Goal: Obtain resource: Download file/media

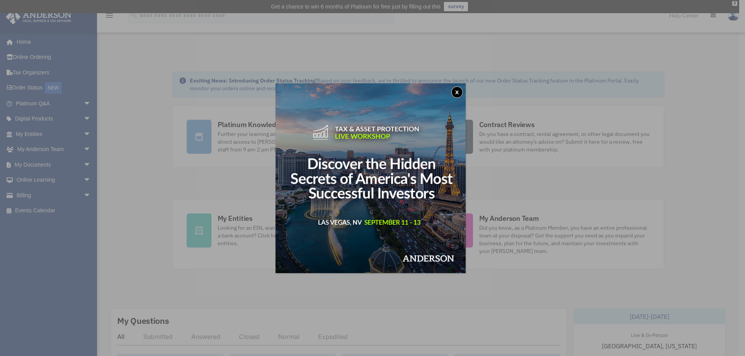
click at [458, 89] on button "x" at bounding box center [457, 92] width 12 height 12
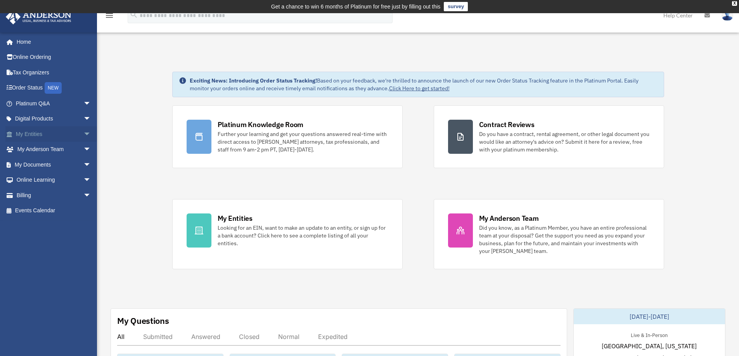
click at [83, 134] on span "arrow_drop_down" at bounding box center [91, 134] width 16 height 16
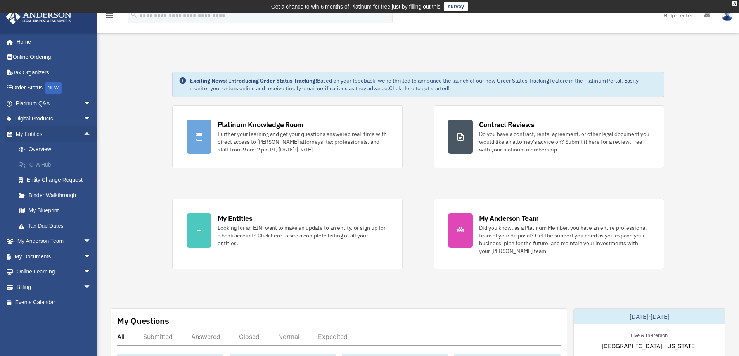
click at [45, 164] on link "CTA Hub" at bounding box center [57, 165] width 92 height 16
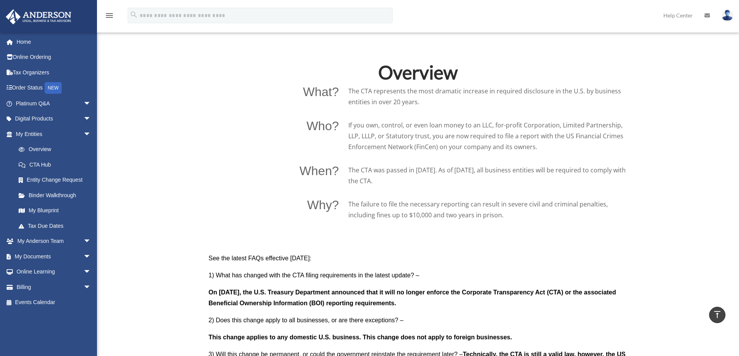
scroll to position [465, 0]
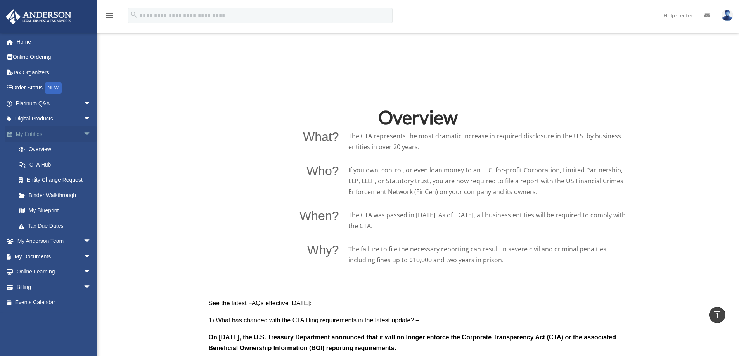
click at [83, 134] on span "arrow_drop_down" at bounding box center [91, 134] width 16 height 16
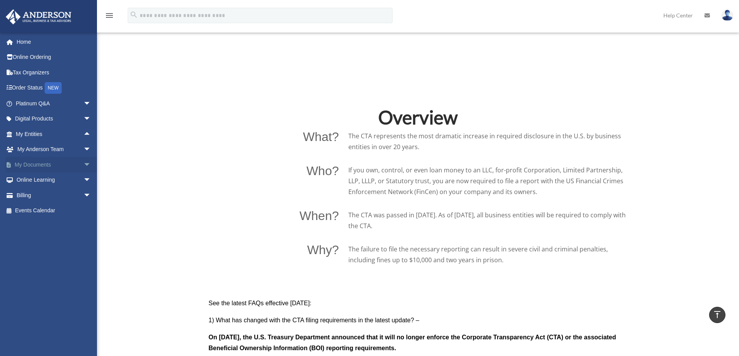
click at [83, 163] on span "arrow_drop_down" at bounding box center [91, 165] width 16 height 16
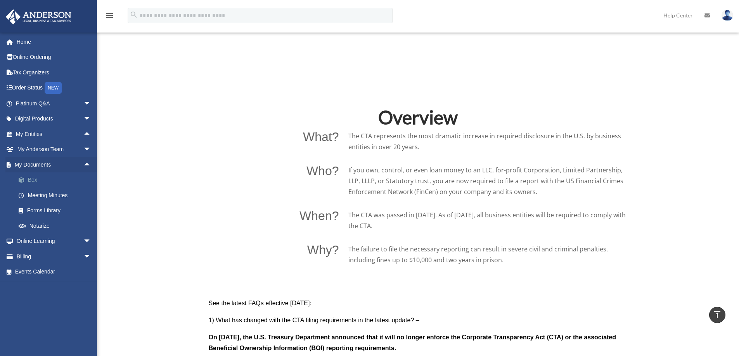
click at [35, 179] on link "Box" at bounding box center [57, 181] width 92 height 16
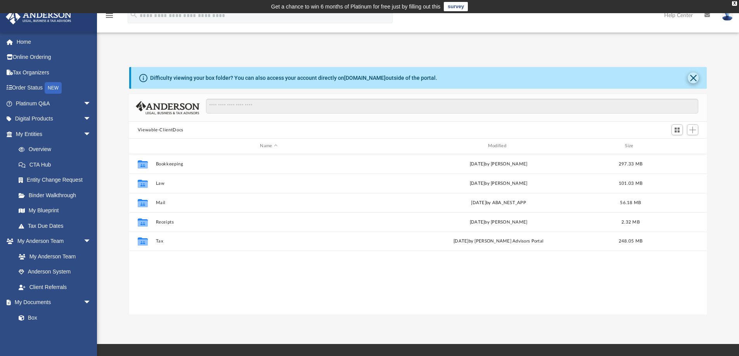
scroll to position [171, 572]
click at [692, 77] on button "Close" at bounding box center [693, 78] width 11 height 11
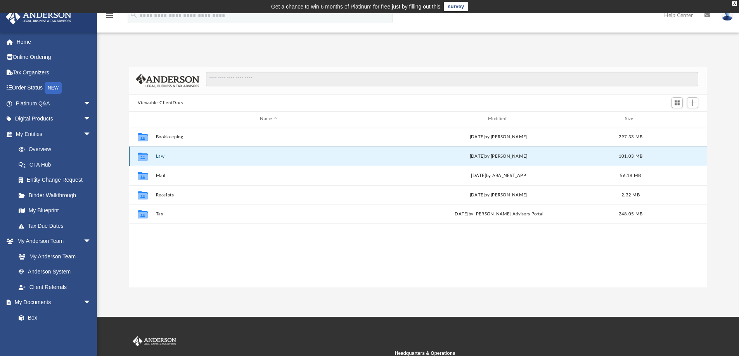
click at [160, 157] on button "Law" at bounding box center [269, 156] width 226 height 5
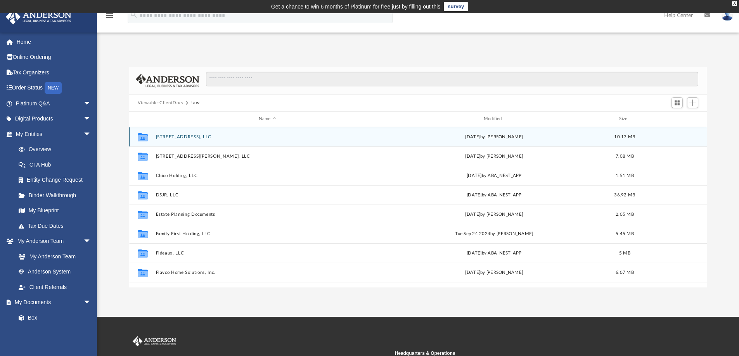
click at [188, 137] on button "[STREET_ADDRESS], LLC" at bounding box center [267, 137] width 223 height 5
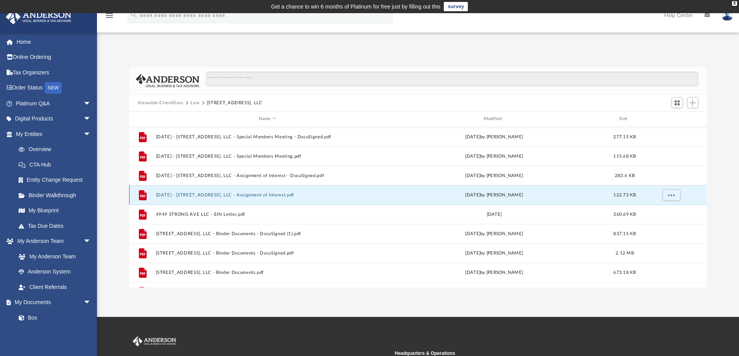
click at [211, 196] on button "2024.08.07 - 4949 Strong Ave, LLC - Assignment of Interest.pdf" at bounding box center [267, 195] width 223 height 5
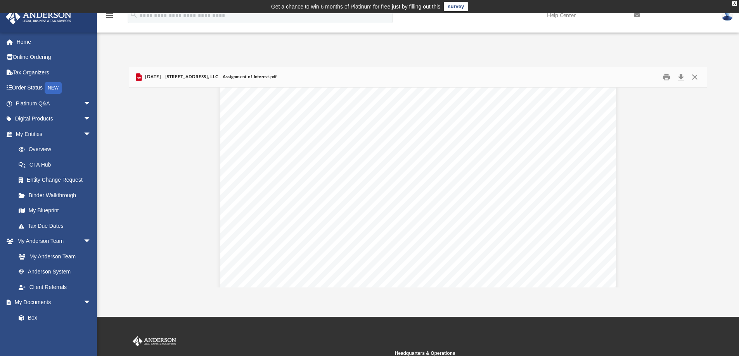
scroll to position [0, 0]
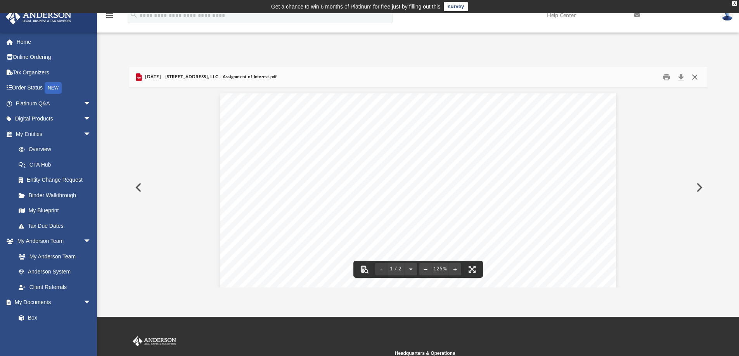
click at [695, 77] on button "Close" at bounding box center [695, 77] width 14 height 12
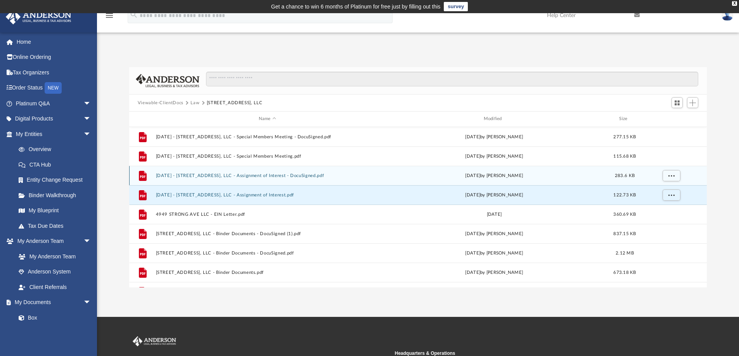
click at [293, 175] on button "2024.08.07 - 4949 Strong Ave, LLC - Assignment of Interest - DocuSigned.pdf" at bounding box center [267, 175] width 223 height 5
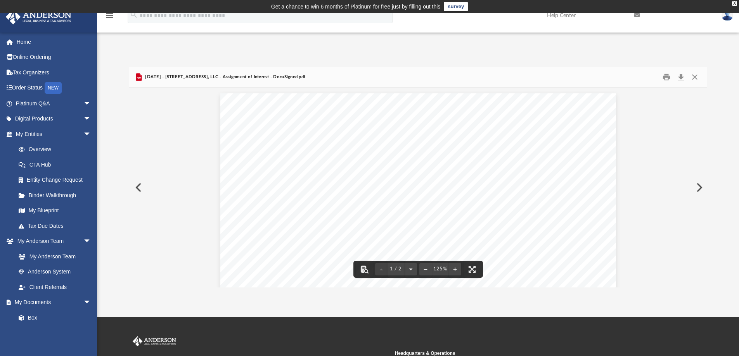
click at [698, 188] on button "Preview" at bounding box center [698, 188] width 17 height 22
click at [695, 74] on button "Close" at bounding box center [695, 77] width 14 height 12
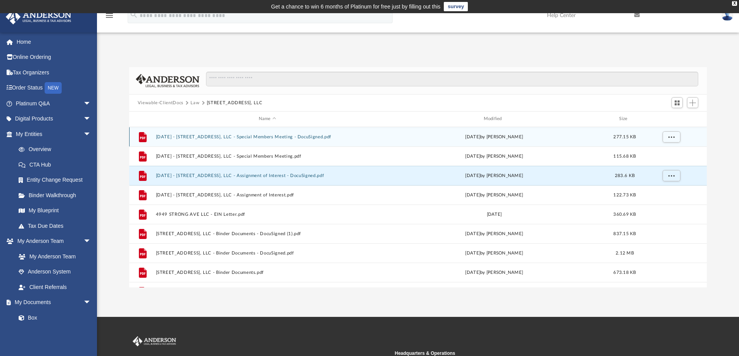
click at [263, 136] on button "2024.08.07 - 4949 Strong Ave, LLC - Special Members Meeting - DocuSigned.pdf" at bounding box center [267, 137] width 223 height 5
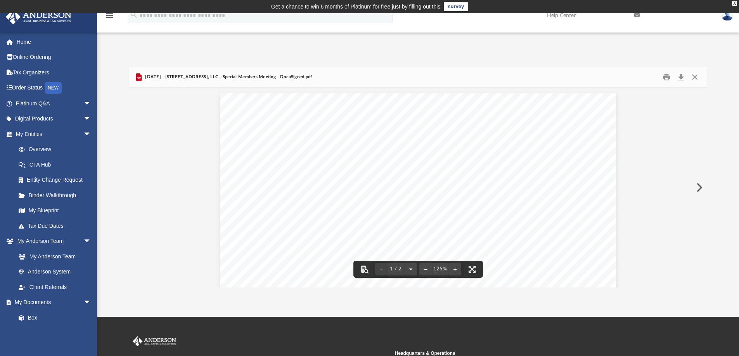
click at [699, 187] on button "Preview" at bounding box center [698, 188] width 17 height 22
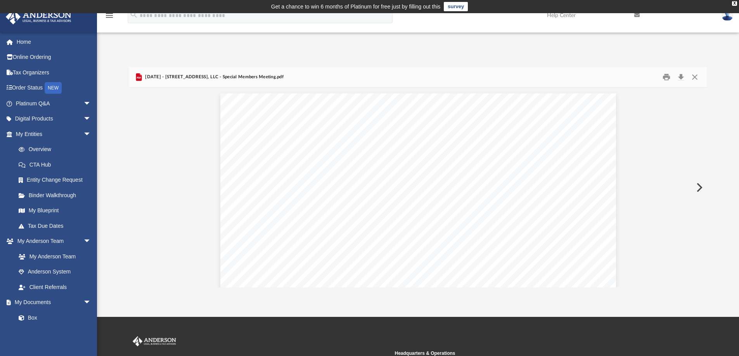
click at [699, 187] on button "Preview" at bounding box center [698, 188] width 17 height 22
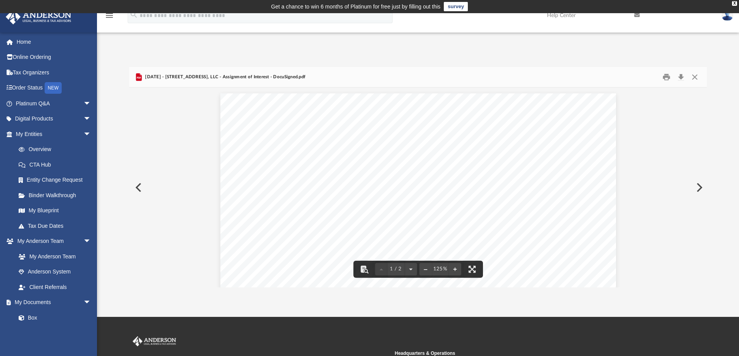
scroll to position [78, 0]
click at [679, 77] on button "Download" at bounding box center [681, 77] width 14 height 12
click at [697, 75] on button "Close" at bounding box center [695, 77] width 14 height 12
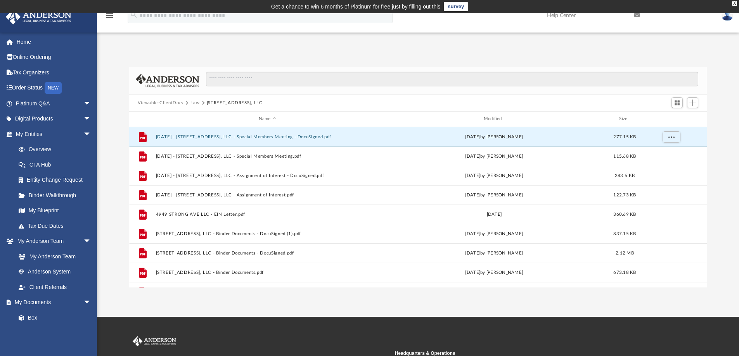
click at [195, 104] on button "Law" at bounding box center [194, 103] width 9 height 7
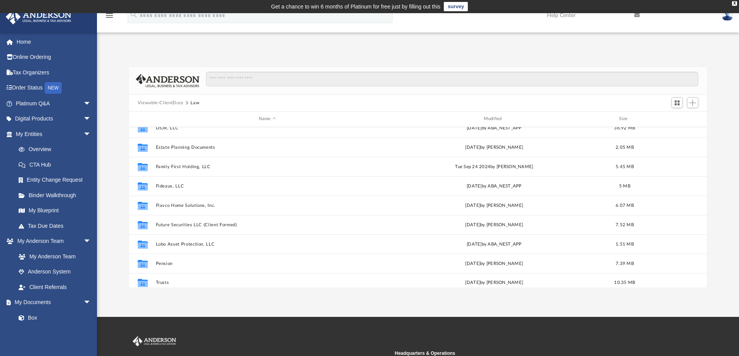
scroll to position [72, 0]
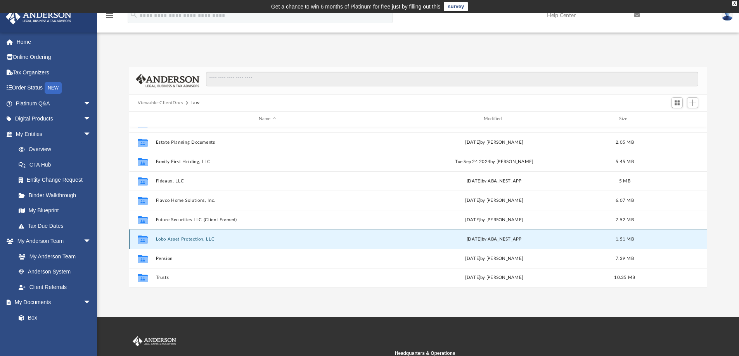
click at [192, 239] on button "Lobo Asset Protection, LLC" at bounding box center [267, 239] width 223 height 5
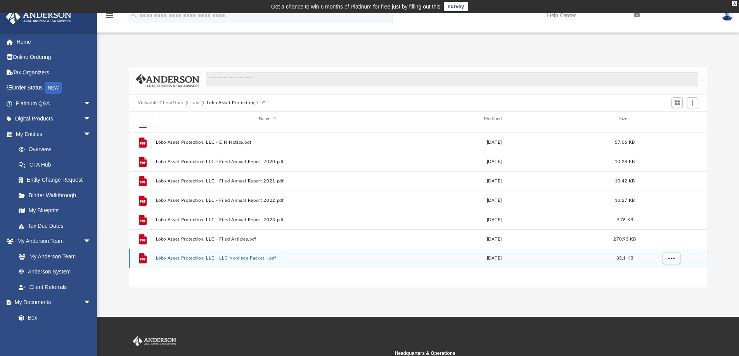
scroll to position [0, 0]
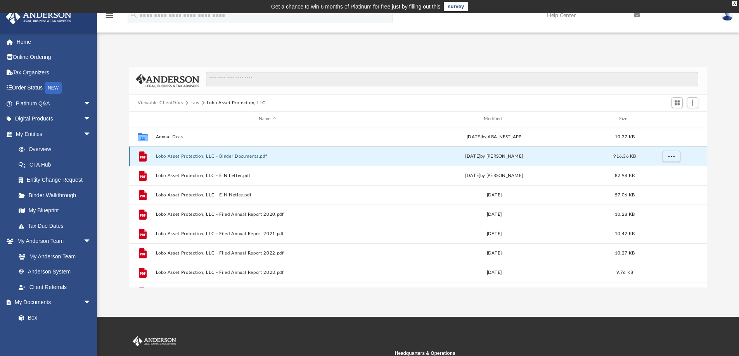
click at [210, 157] on button "Lobo Asset Protection, LLC - Binder Documents.pdf" at bounding box center [267, 156] width 223 height 5
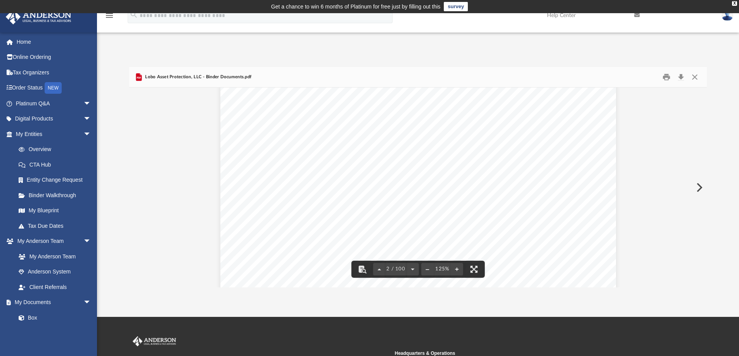
scroll to position [69, 0]
click at [695, 76] on button "Close" at bounding box center [695, 77] width 14 height 12
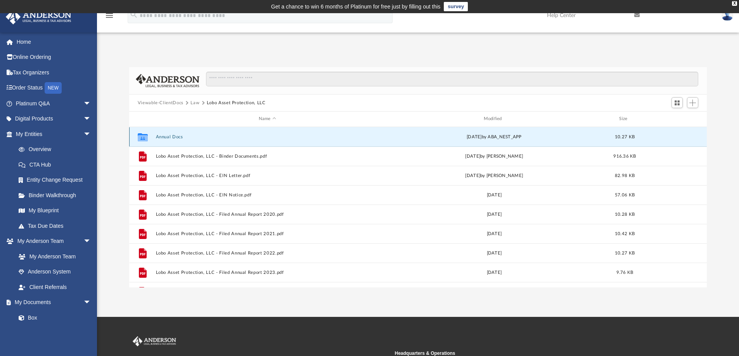
click at [172, 137] on button "Annual Docs" at bounding box center [267, 137] width 223 height 5
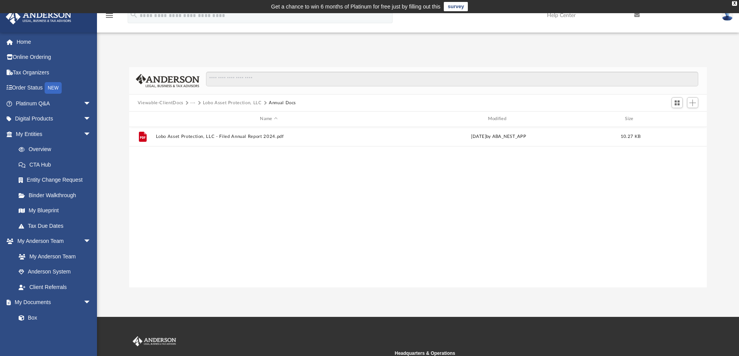
click at [207, 103] on button "Lobo Asset Protection, LLC" at bounding box center [232, 103] width 59 height 7
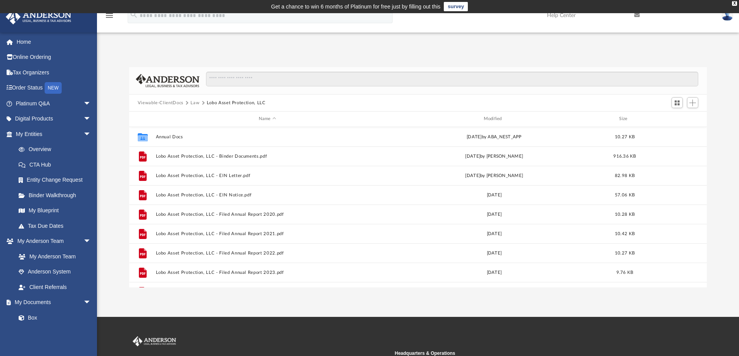
click at [106, 141] on div "Difficulty viewing your box folder? You can also access your account directly o…" at bounding box center [418, 177] width 642 height 221
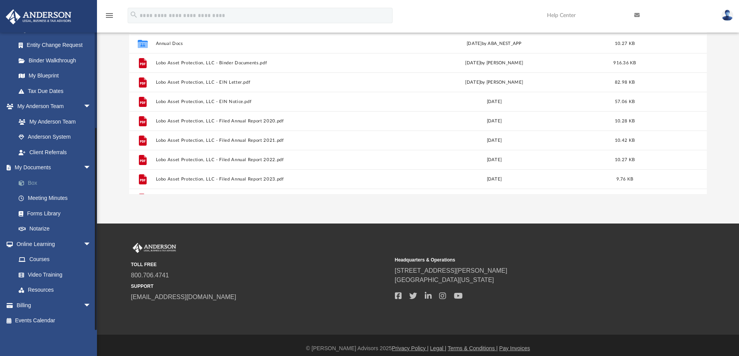
scroll to position [100, 0]
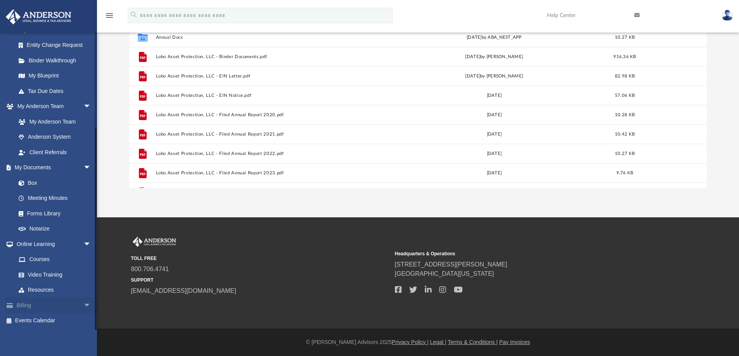
click at [83, 303] on span "arrow_drop_down" at bounding box center [91, 306] width 16 height 16
click at [48, 320] on link "$ Open Invoices" at bounding box center [57, 321] width 92 height 16
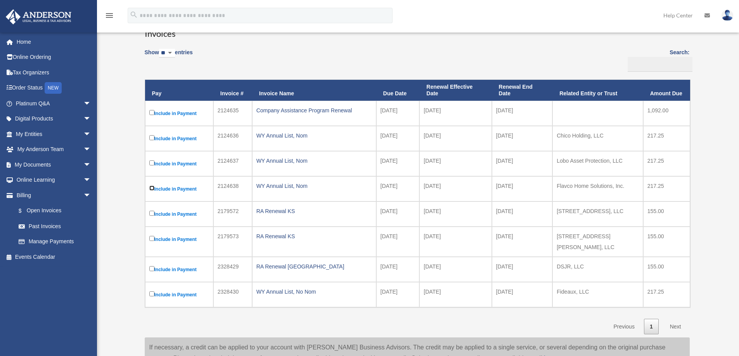
scroll to position [155, 0]
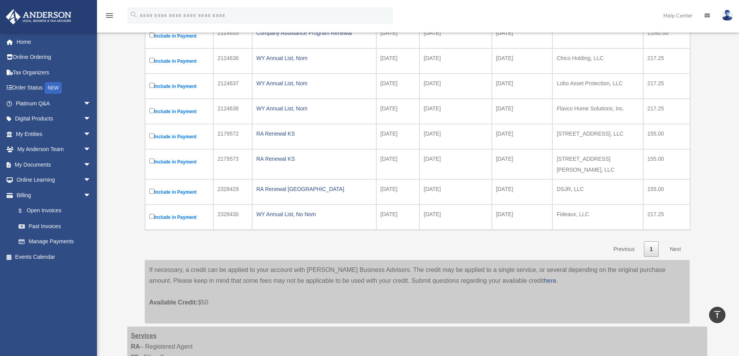
click at [676, 244] on link "Next" at bounding box center [675, 250] width 23 height 16
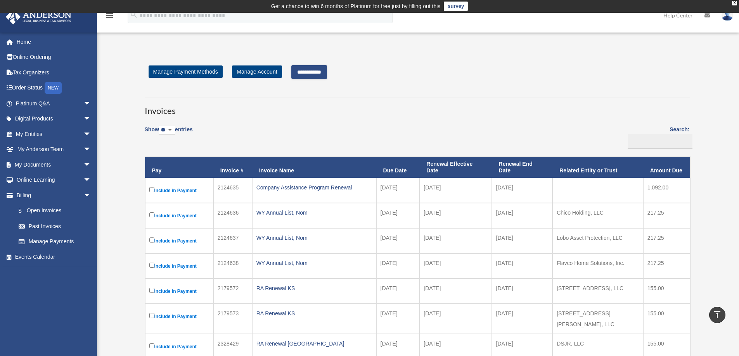
scroll to position [0, 0]
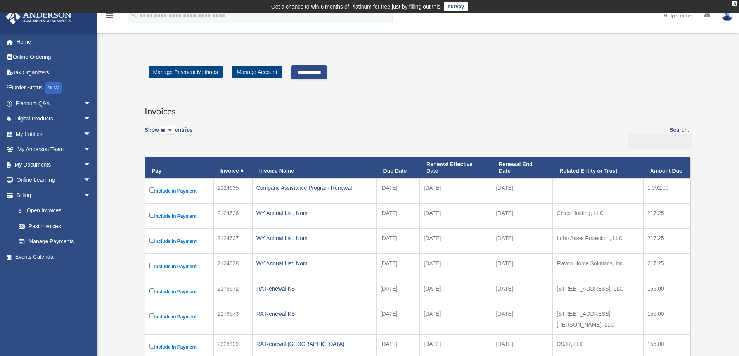
click at [317, 73] on input "**********" at bounding box center [309, 73] width 36 height 14
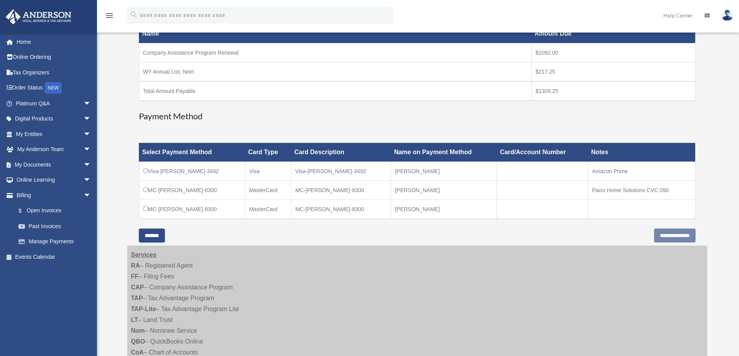
scroll to position [155, 0]
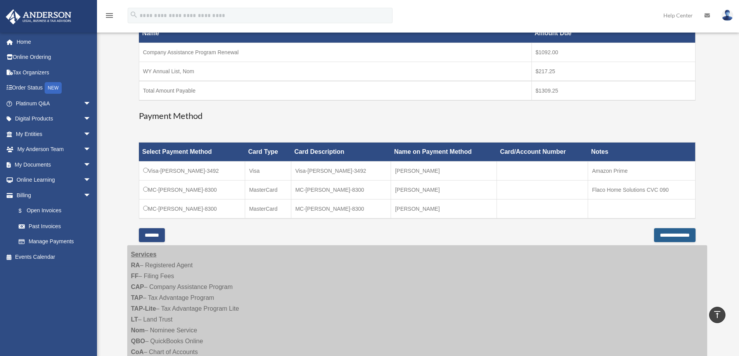
click at [669, 235] on input "**********" at bounding box center [675, 235] width 42 height 14
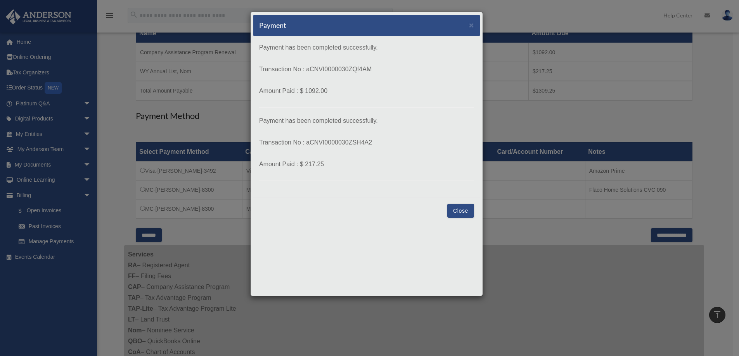
click at [461, 213] on button "Close" at bounding box center [460, 211] width 27 height 14
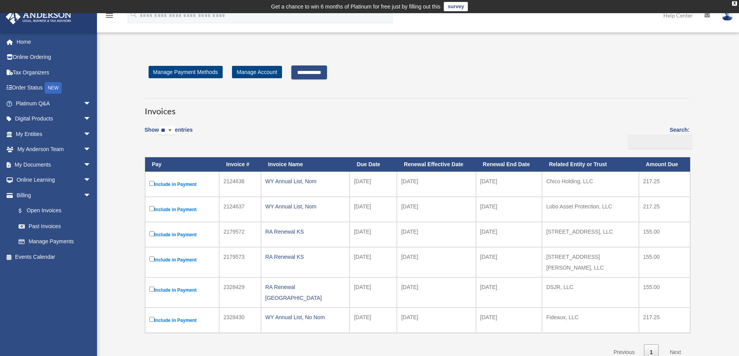
click at [314, 71] on input "**********" at bounding box center [309, 73] width 36 height 14
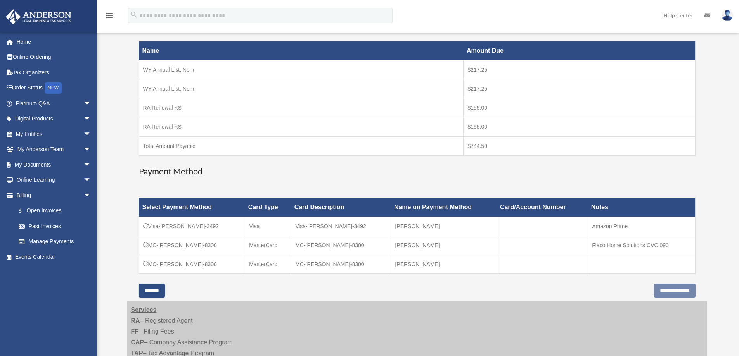
scroll to position [155, 0]
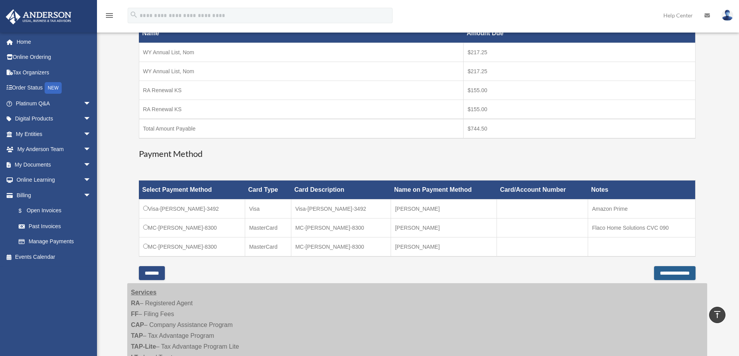
click at [668, 273] on input "**********" at bounding box center [675, 273] width 42 height 14
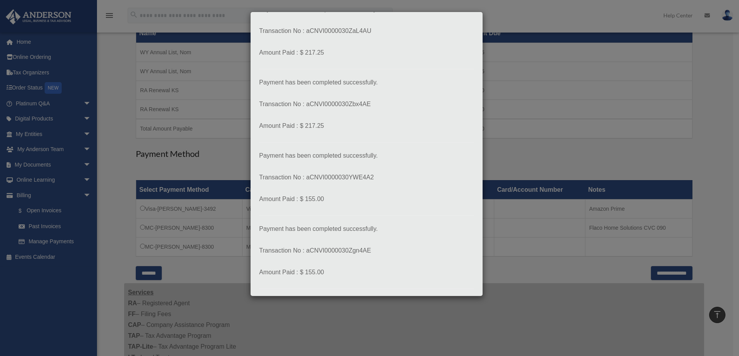
scroll to position [77, 0]
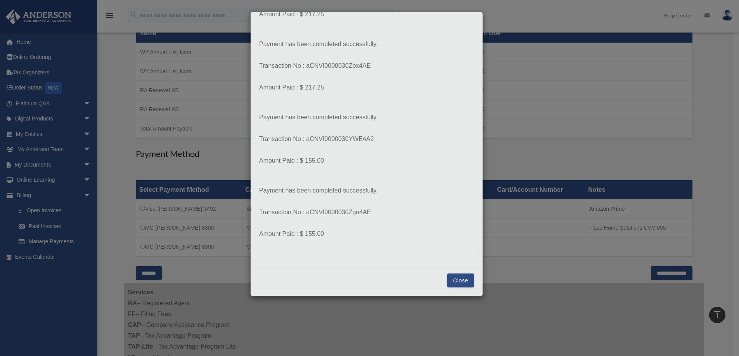
click at [458, 279] on button "Close" at bounding box center [460, 281] width 27 height 14
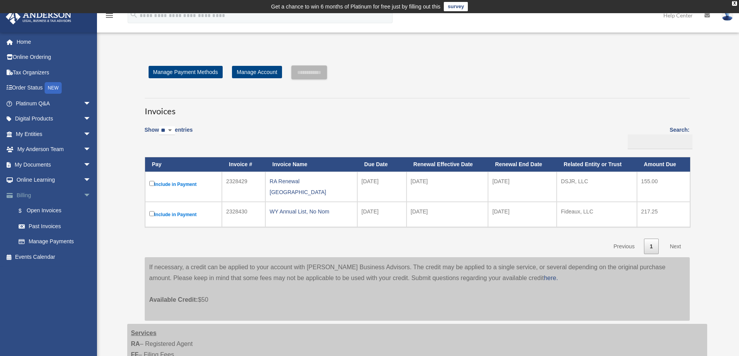
click at [83, 194] on span "arrow_drop_down" at bounding box center [91, 196] width 16 height 16
click at [83, 164] on span "arrow_drop_down" at bounding box center [91, 165] width 16 height 16
click at [37, 180] on link "Box" at bounding box center [57, 181] width 92 height 16
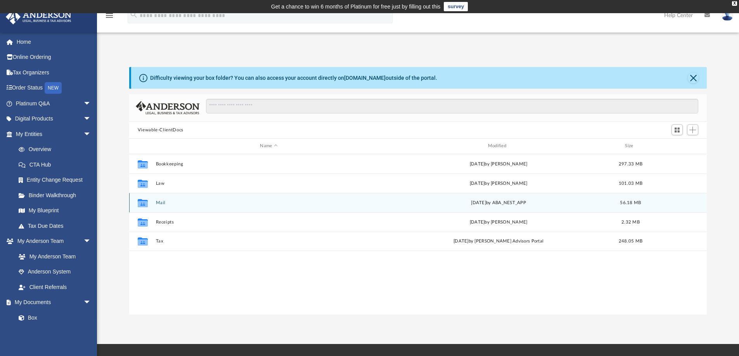
scroll to position [6, 6]
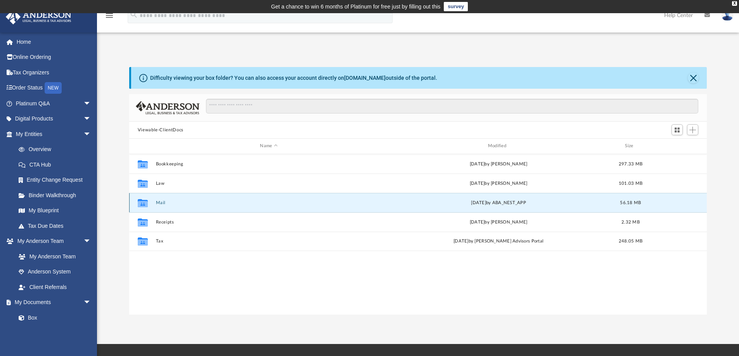
click at [166, 205] on button "Mail" at bounding box center [269, 203] width 226 height 5
click at [144, 205] on icon "grid" at bounding box center [143, 203] width 10 height 8
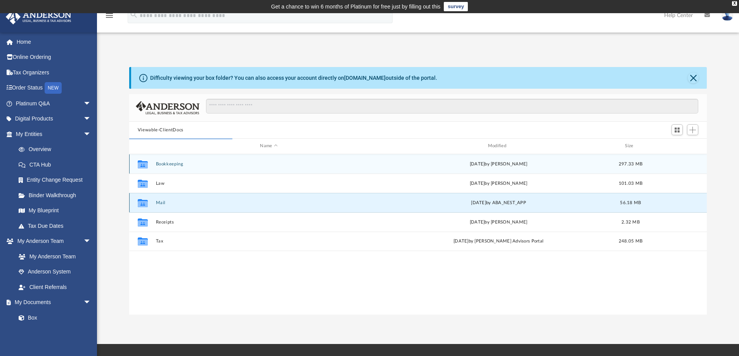
scroll to position [147, 572]
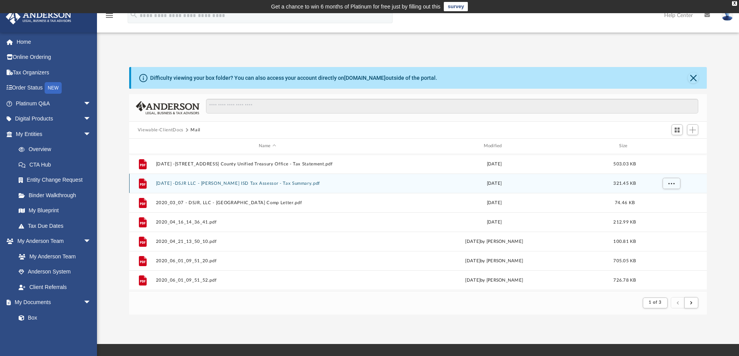
click at [256, 184] on button "[DATE] -DSJR LLC - [PERSON_NAME] ISD Tax Assessor - Tax Summary.pdf" at bounding box center [267, 183] width 223 height 5
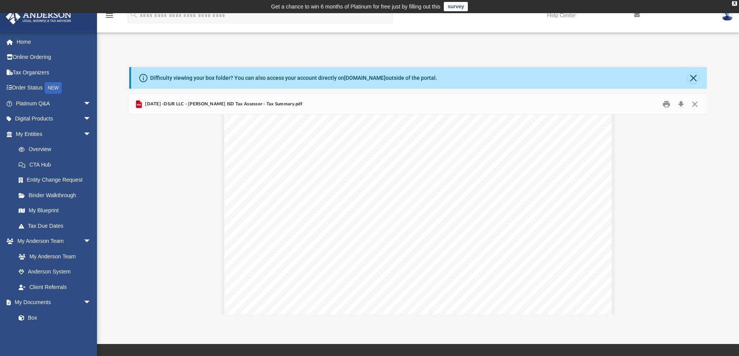
scroll to position [310, 0]
click at [693, 78] on button "Close" at bounding box center [693, 78] width 11 height 11
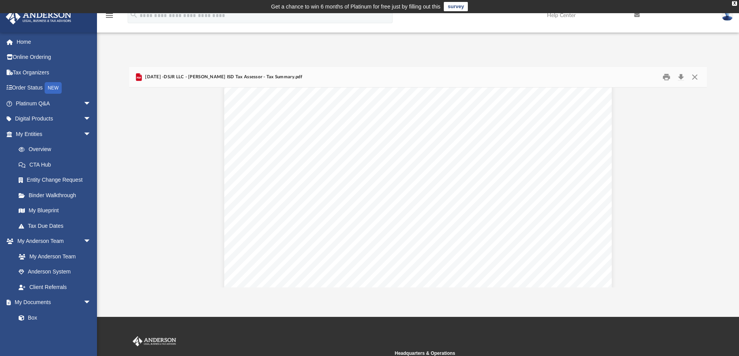
scroll to position [80, 0]
click at [694, 139] on div "NAME OR ADDRESS CHANGES [PERSON_NAME], [PERSON_NAME] ISD TAX ASSESSOR - COLLECT…" at bounding box center [418, 269] width 578 height 522
click at [695, 74] on button "Close" at bounding box center [695, 77] width 14 height 12
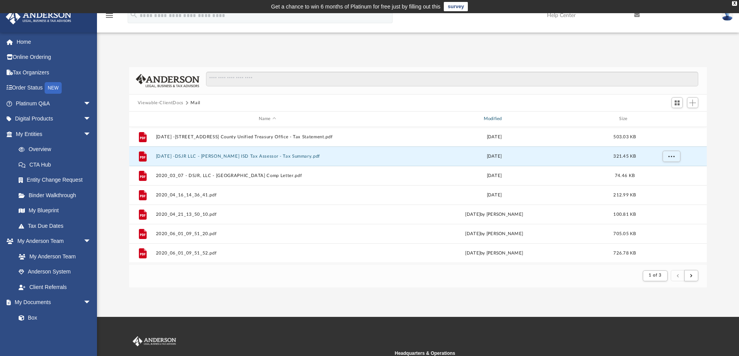
click at [497, 118] on div "Modified" at bounding box center [493, 119] width 223 height 7
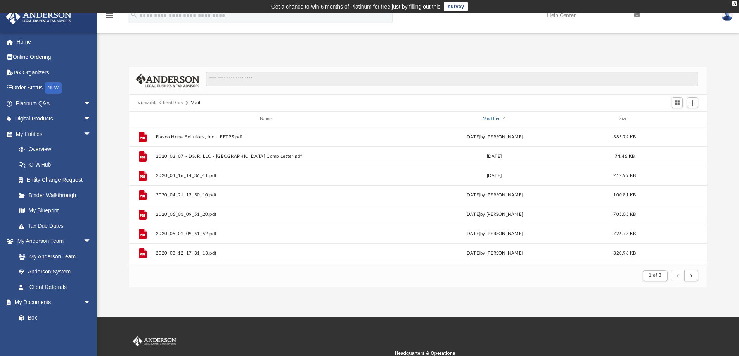
click at [497, 118] on div "Modified" at bounding box center [493, 119] width 223 height 7
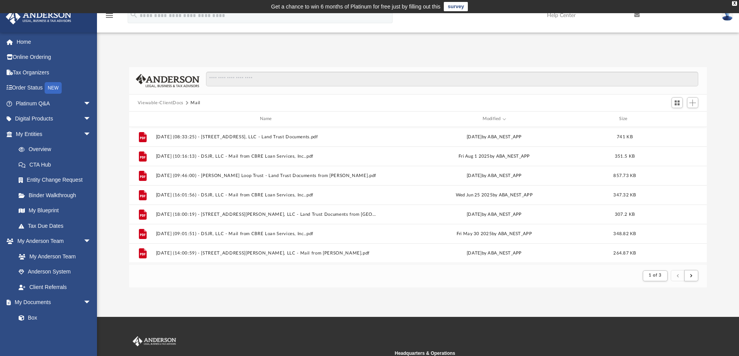
click at [97, 107] on div "Difficulty viewing your box folder? You can also access your account directly o…" at bounding box center [418, 177] width 642 height 221
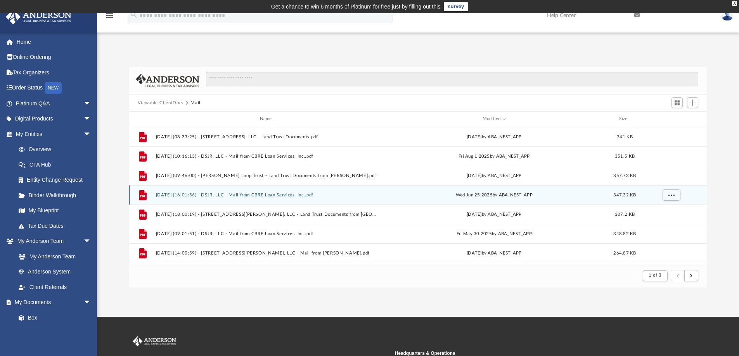
click at [292, 195] on button "[DATE] (16:01:56) - DSJR, LLC - Mail from CBRE Loan Services, Inc..pdf" at bounding box center [267, 195] width 223 height 5
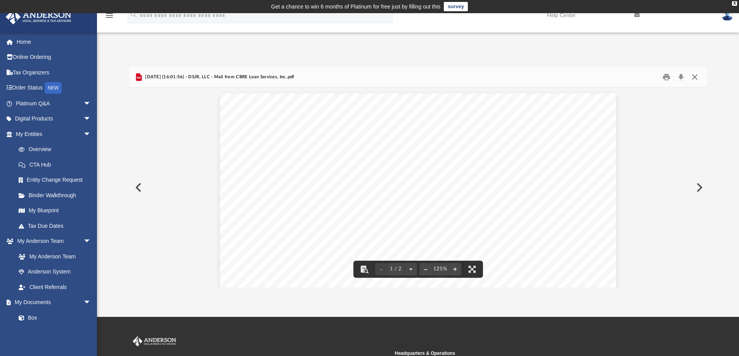
click at [694, 78] on button "Close" at bounding box center [695, 77] width 14 height 12
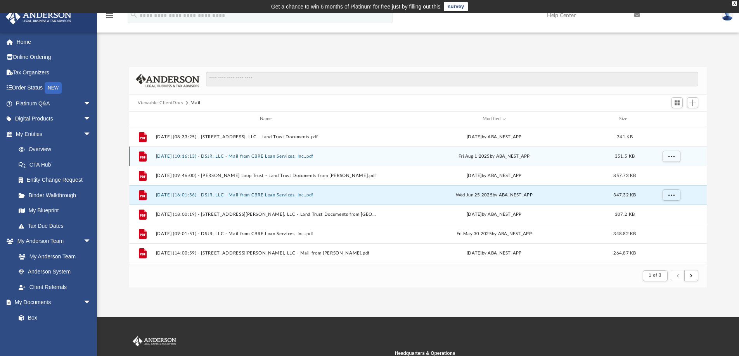
click at [208, 156] on button "[DATE] (10:16:13) - DSJR, LLC - Mail from CBRE Loan Services, Inc..pdf" at bounding box center [267, 156] width 223 height 5
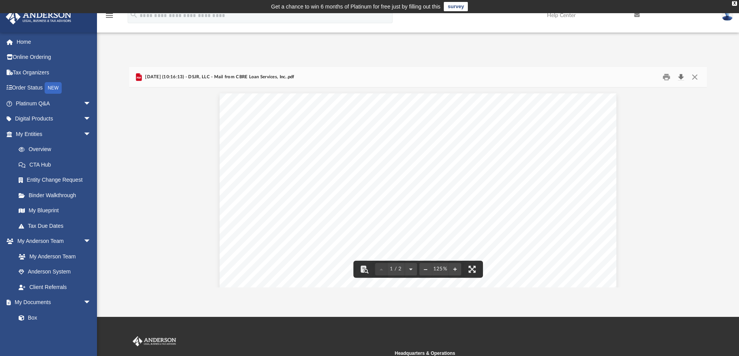
click at [682, 76] on button "Download" at bounding box center [681, 77] width 14 height 12
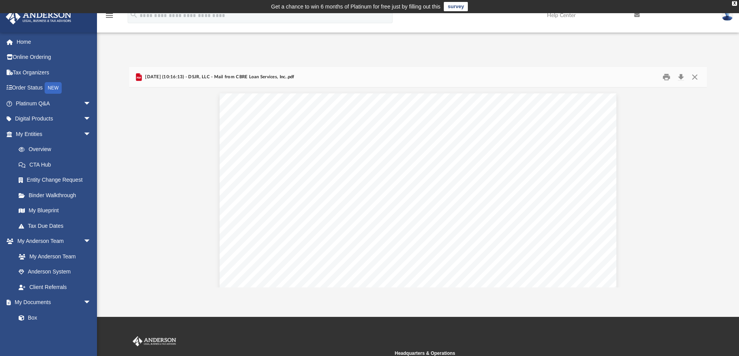
click at [377, 66] on div "Difficulty viewing your box folder? You can also access your account directly o…" at bounding box center [418, 169] width 642 height 237
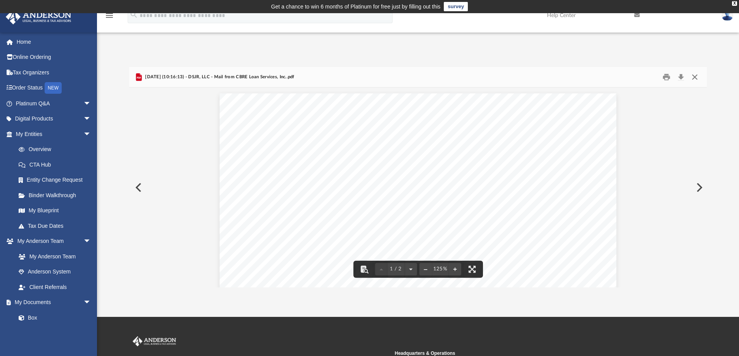
click at [696, 77] on button "Close" at bounding box center [695, 77] width 14 height 12
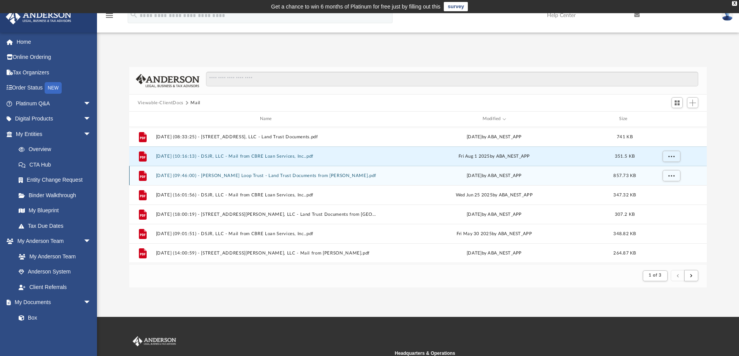
click at [320, 176] on button "[DATE] (09:46:00) - [PERSON_NAME] Loop Trust - Land Trust Documents from [PERSO…" at bounding box center [267, 175] width 223 height 5
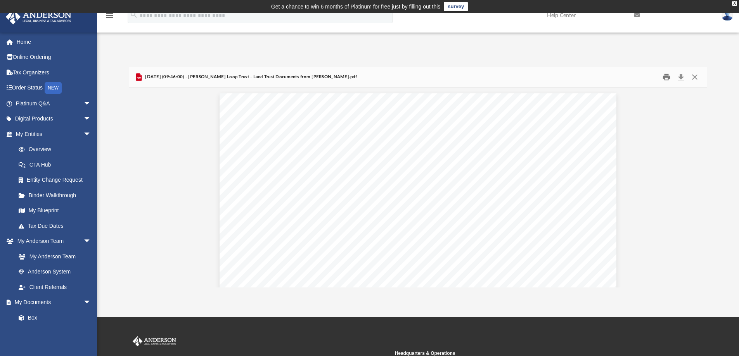
click at [664, 78] on button "Print" at bounding box center [667, 77] width 16 height 12
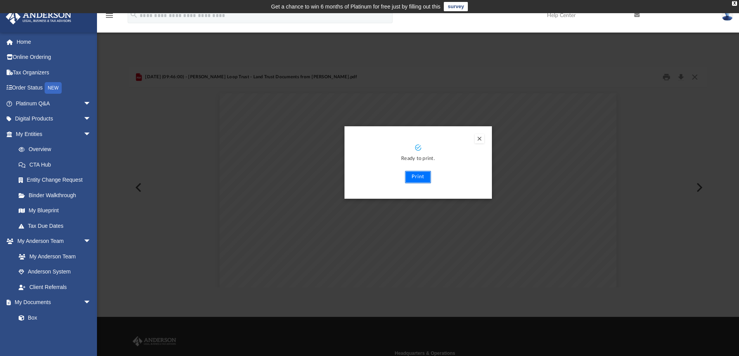
click at [420, 177] on button "Print" at bounding box center [418, 177] width 26 height 12
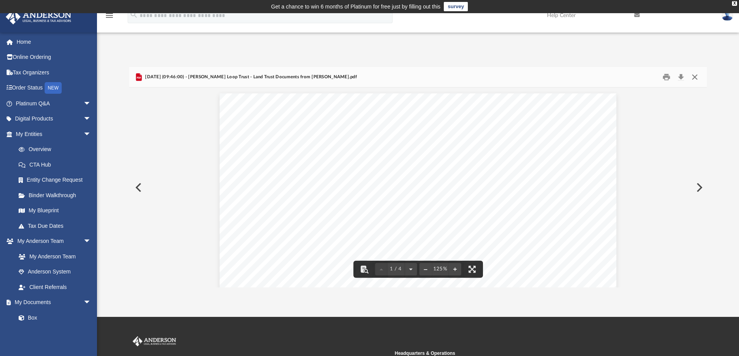
click at [695, 76] on button "Close" at bounding box center [695, 77] width 14 height 12
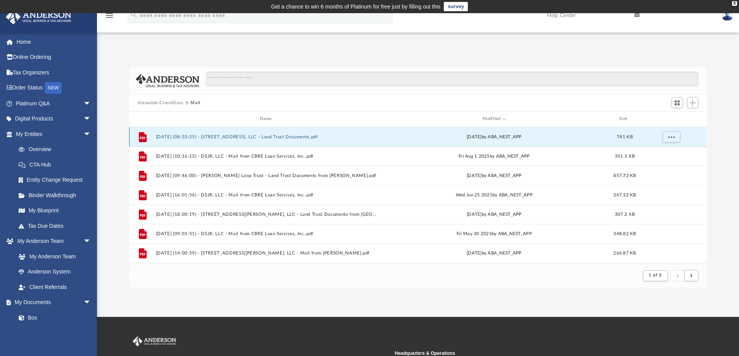
click at [254, 136] on button "[DATE] (08:33:25) - [STREET_ADDRESS], LLC - Land Trust Documents.pdf" at bounding box center [267, 137] width 223 height 5
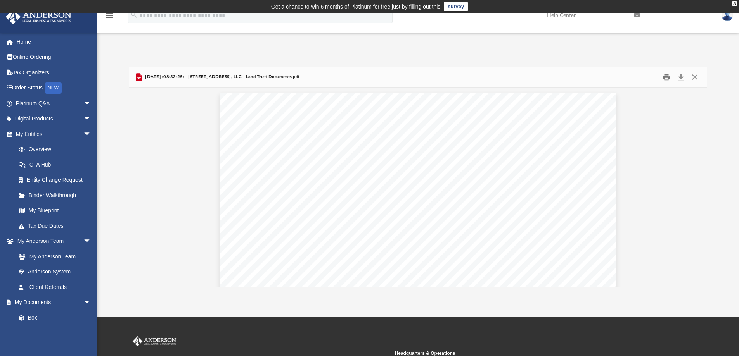
click at [664, 78] on button "Print" at bounding box center [667, 77] width 16 height 12
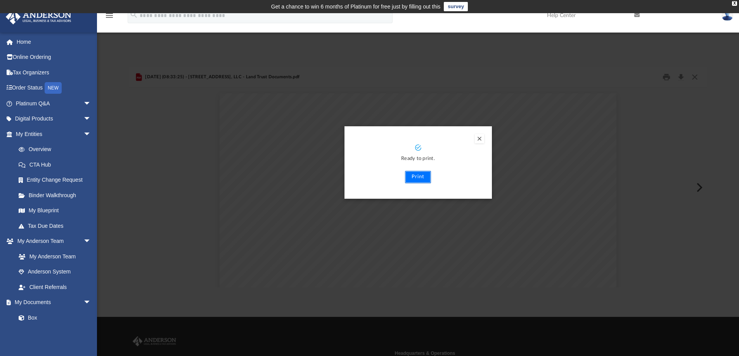
click at [422, 176] on button "Print" at bounding box center [418, 177] width 26 height 12
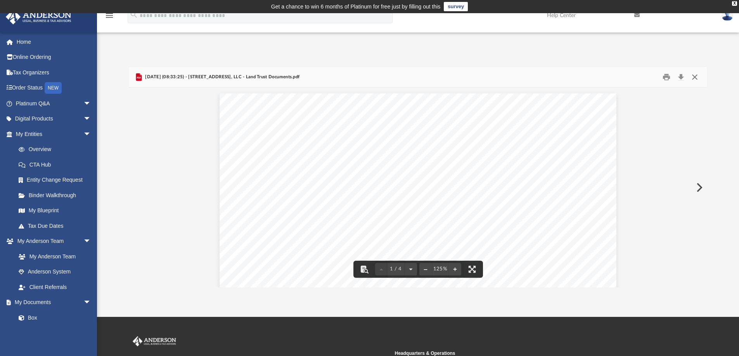
click at [695, 76] on button "Close" at bounding box center [695, 77] width 14 height 12
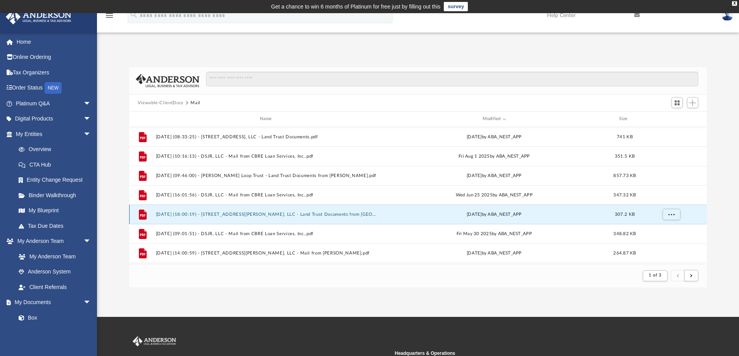
click at [286, 215] on button "[DATE] (18:00:19) - [STREET_ADDRESS][PERSON_NAME], LLC - Land Trust Documents f…" at bounding box center [267, 214] width 223 height 5
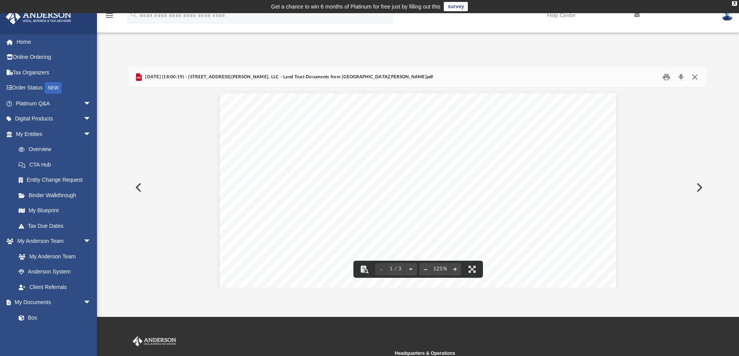
click at [693, 75] on button "Close" at bounding box center [695, 77] width 14 height 12
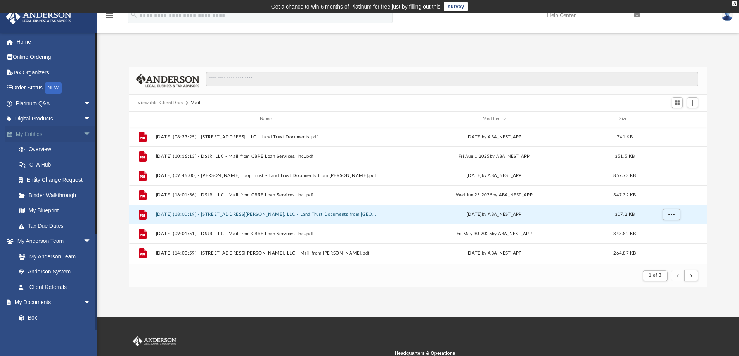
click at [83, 134] on span "arrow_drop_down" at bounding box center [91, 134] width 16 height 16
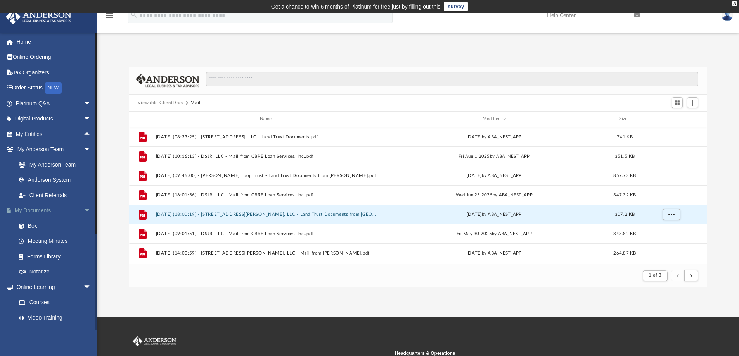
click at [83, 213] on span "arrow_drop_down" at bounding box center [91, 211] width 16 height 16
click at [83, 149] on span "arrow_drop_down" at bounding box center [91, 150] width 16 height 16
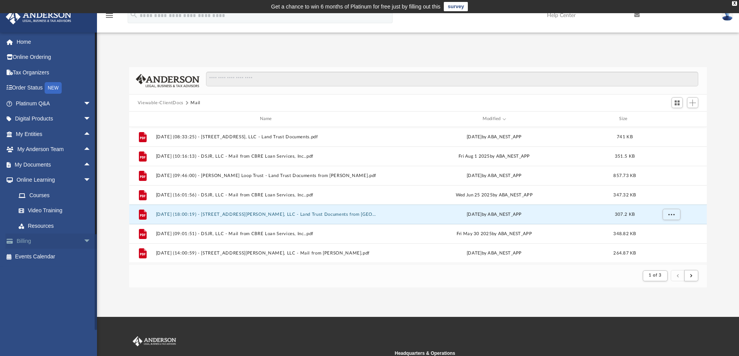
click at [83, 241] on span "arrow_drop_down" at bounding box center [91, 242] width 16 height 16
click at [83, 241] on span "arrow_drop_up" at bounding box center [91, 242] width 16 height 16
click at [83, 177] on span "arrow_drop_down" at bounding box center [91, 181] width 16 height 16
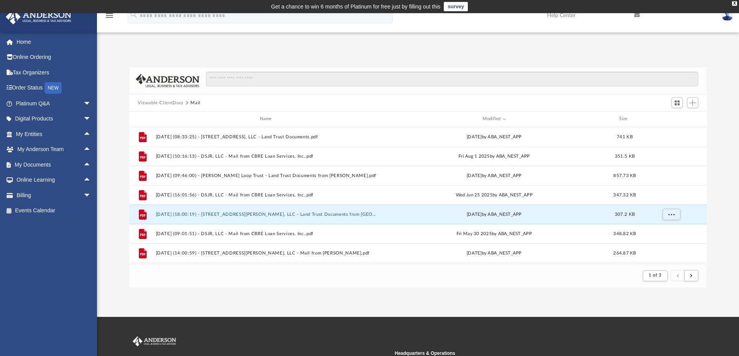
click at [727, 16] on img at bounding box center [727, 15] width 12 height 11
click at [587, 68] on link "Logout" at bounding box center [611, 68] width 78 height 16
